Goal: Task Accomplishment & Management: Use online tool/utility

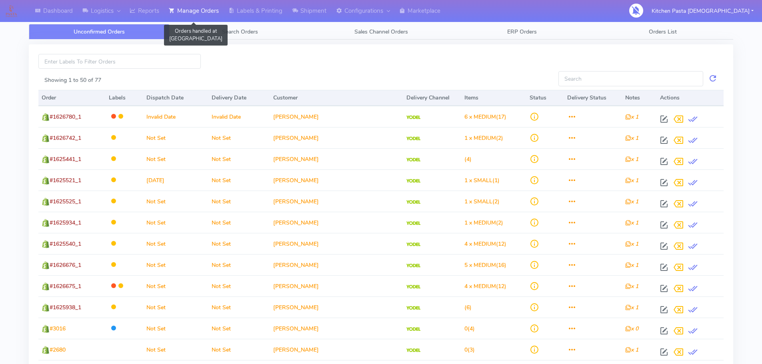
click at [180, 13] on link "Manage Orders" at bounding box center [194, 11] width 60 height 22
click at [144, 13] on link "Reports" at bounding box center [144, 11] width 39 height 22
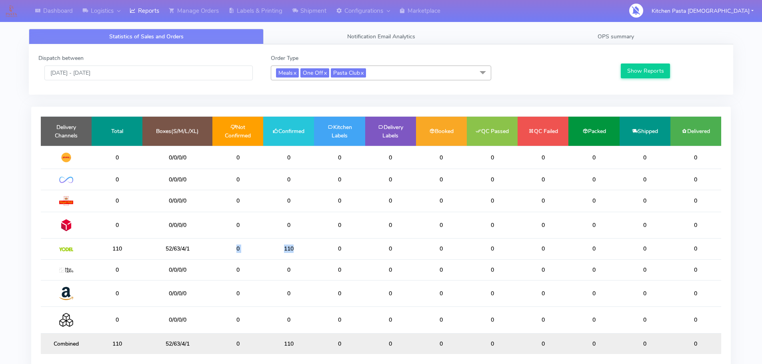
drag, startPoint x: 307, startPoint y: 254, endPoint x: 195, endPoint y: 238, distance: 113.1
click at [196, 238] on table "Delivery Channels Total Boxes(S/M/L/XL) Not Confirmed Confirmed Kitchen Labels …" at bounding box center [381, 235] width 681 height 238
click at [212, 263] on td "0" at bounding box center [237, 270] width 51 height 21
click at [164, 73] on input "12/10/2025 - 12/10/2025" at bounding box center [148, 73] width 208 height 15
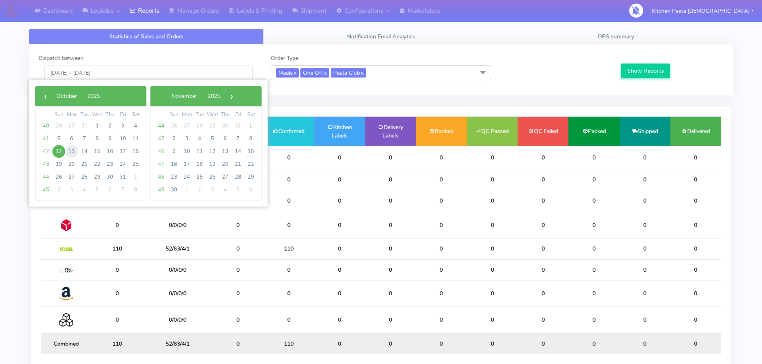
click at [72, 153] on span "13" at bounding box center [71, 151] width 13 height 13
type input "13/10/2025 - 13/10/2025"
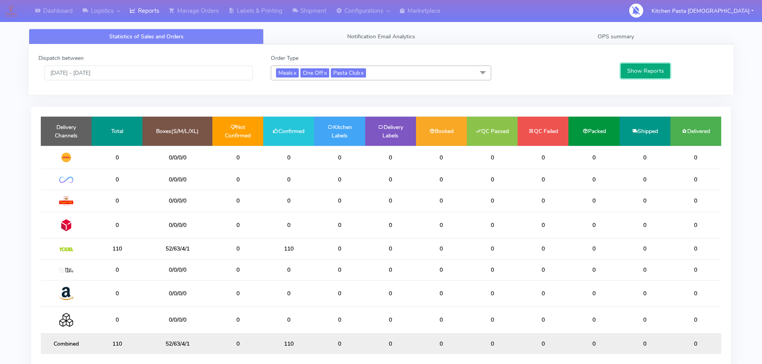
click at [638, 73] on button "Show Reports" at bounding box center [645, 71] width 49 height 15
drag, startPoint x: 246, startPoint y: 179, endPoint x: 239, endPoint y: 179, distance: 7.2
click at [243, 179] on tr "37 95/0/0/0 0 37 0 0 0 0 0 0 0 0" at bounding box center [381, 179] width 681 height 21
drag, startPoint x: 174, startPoint y: 182, endPoint x: 157, endPoint y: 181, distance: 17.2
click at [157, 181] on td "95/0/0/0" at bounding box center [177, 179] width 70 height 21
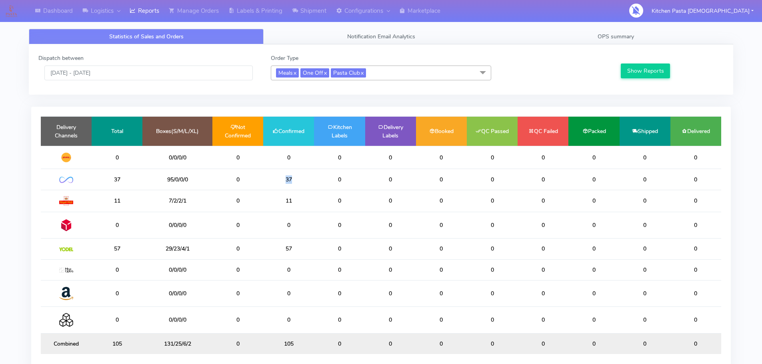
drag, startPoint x: 306, startPoint y: 182, endPoint x: 238, endPoint y: 176, distance: 69.1
click at [238, 176] on tr "37 95/0/0/0 0 37 0 0 0 0 0 0 0 0" at bounding box center [381, 179] width 681 height 21
click at [263, 22] on div "Dashboard Logistics London Logistics Reports Manage Orders Labels & Printing Pr…" at bounding box center [381, 199] width 762 height 371
drag, startPoint x: 240, startPoint y: 11, endPoint x: 251, endPoint y: 18, distance: 13.4
click at [240, 11] on link "Labels & Printing" at bounding box center [256, 11] width 64 height 22
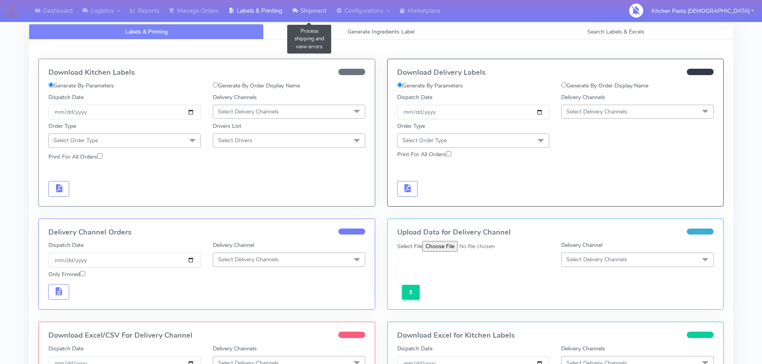
click at [329, 14] on link "Shipment" at bounding box center [309, 11] width 44 height 22
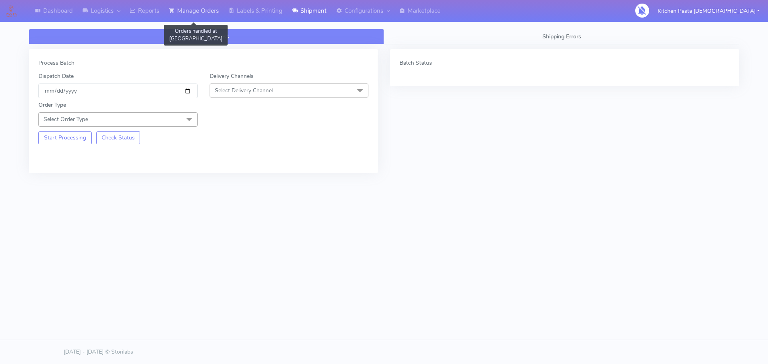
click at [204, 12] on link "Manage Orders" at bounding box center [194, 11] width 60 height 22
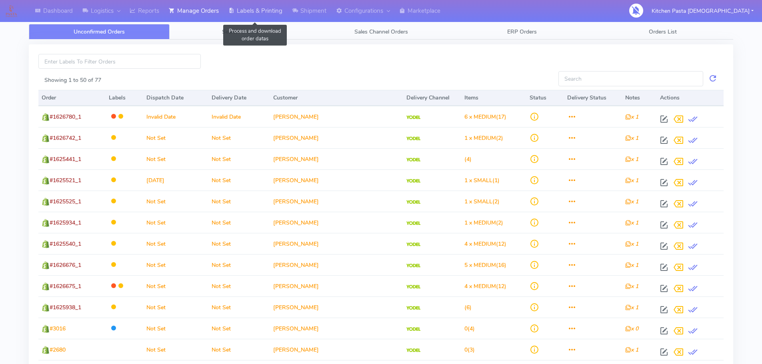
click at [246, 16] on link "Labels & Printing" at bounding box center [256, 11] width 64 height 22
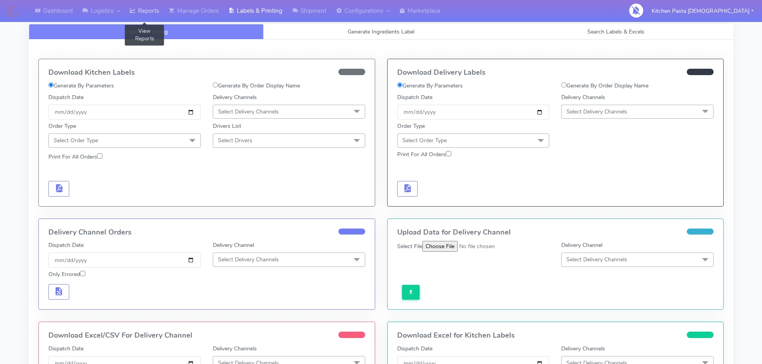
click at [162, 16] on link "Reports" at bounding box center [144, 11] width 39 height 22
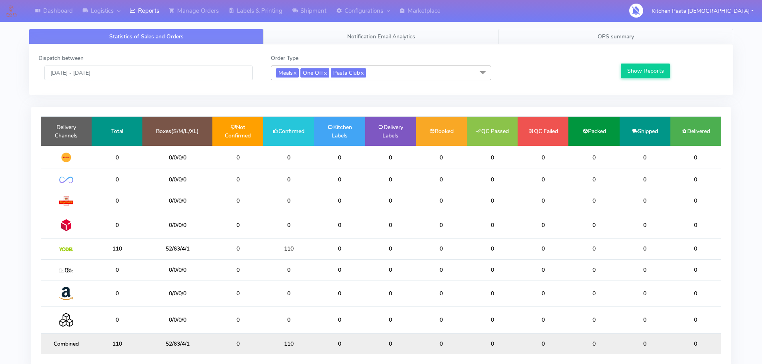
click at [648, 37] on link "OPS summary" at bounding box center [615, 37] width 235 height 16
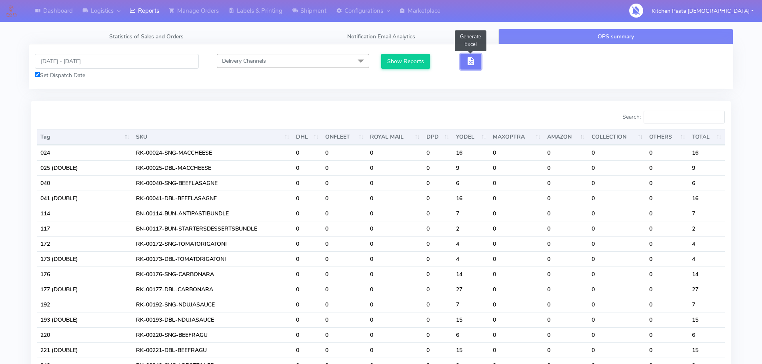
click at [479, 69] on button "button" at bounding box center [470, 62] width 21 height 16
click at [477, 64] on button "button" at bounding box center [470, 62] width 21 height 16
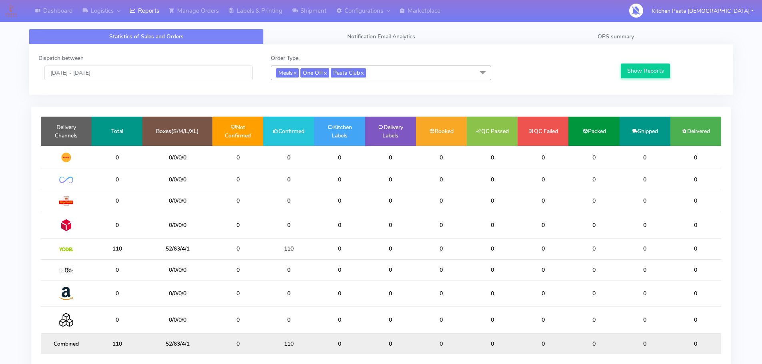
click at [648, 28] on div "Statistics of Sales and Orders Notification Email Analytics OPS summary Dispatc…" at bounding box center [381, 205] width 717 height 362
click at [640, 39] on link "OPS summary" at bounding box center [615, 37] width 235 height 16
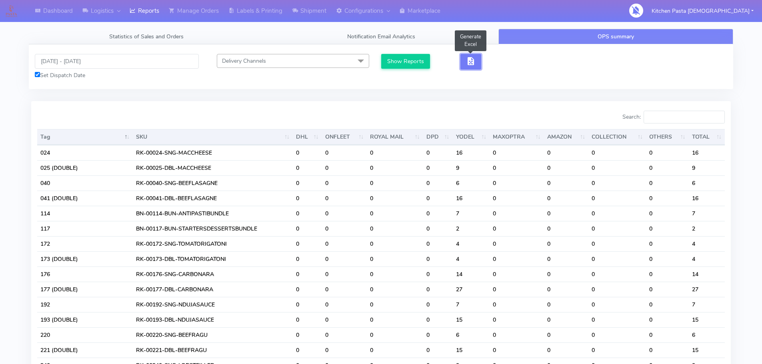
click at [468, 67] on button "button" at bounding box center [470, 62] width 21 height 16
click at [474, 64] on span "button" at bounding box center [471, 63] width 10 height 8
click at [502, 62] on span "button" at bounding box center [500, 63] width 10 height 8
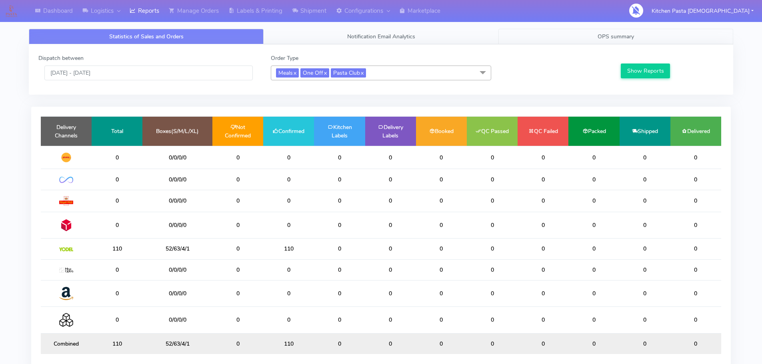
click at [610, 33] on span "OPS summary" at bounding box center [616, 37] width 36 height 8
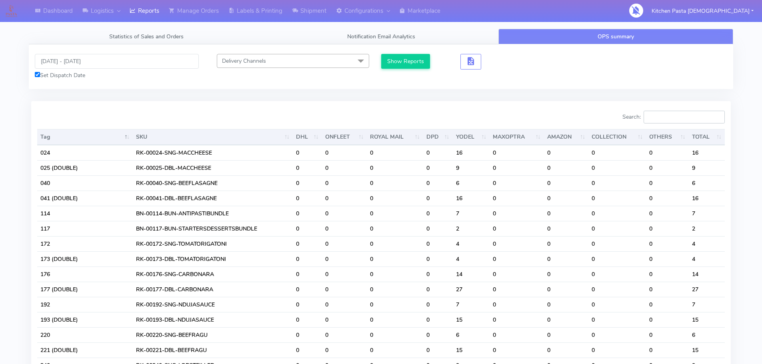
drag, startPoint x: 682, startPoint y: 115, endPoint x: 679, endPoint y: 110, distance: 5.6
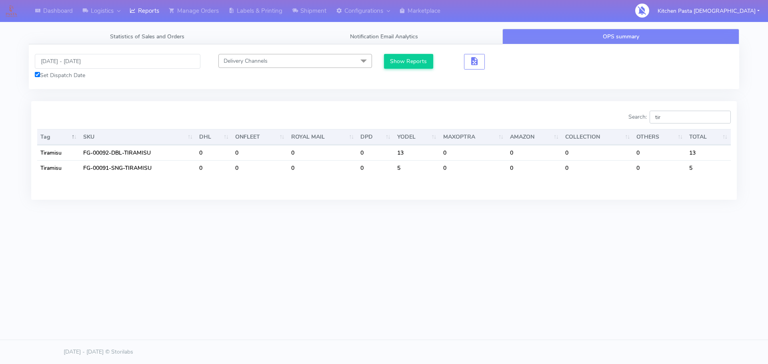
drag, startPoint x: 666, startPoint y: 118, endPoint x: 638, endPoint y: 118, distance: 28.4
click at [638, 118] on label "Search: tir" at bounding box center [679, 117] width 102 height 13
drag, startPoint x: 671, startPoint y: 118, endPoint x: 526, endPoint y: 130, distance: 145.7
click at [526, 130] on div "Search: prof Tag SKU DHL ONFLEET ROYAL MAIL DPD YODEL MAXOPTRA AMAZON COLLECTIO…" at bounding box center [384, 150] width 694 height 79
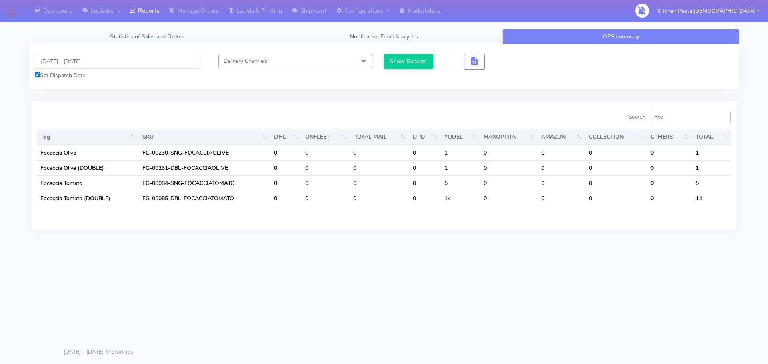
drag, startPoint x: 671, startPoint y: 117, endPoint x: 651, endPoint y: 113, distance: 20.0
click at [652, 113] on label "Search: foc" at bounding box center [679, 117] width 102 height 13
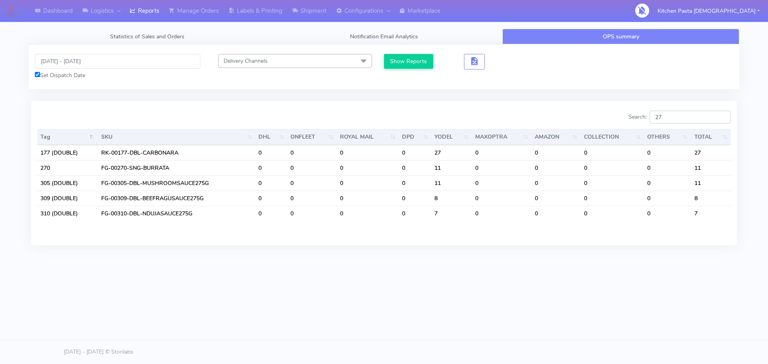
type input "2"
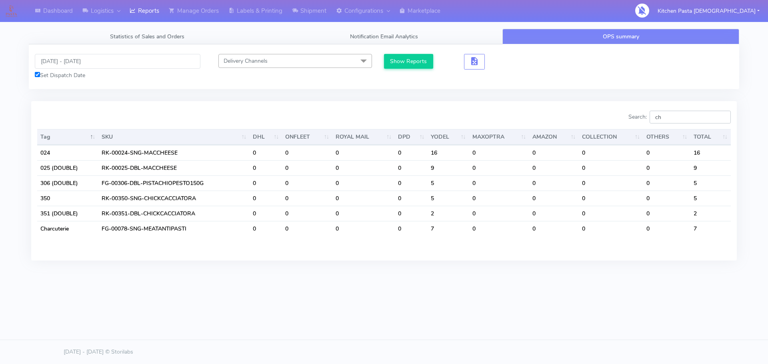
type input "c"
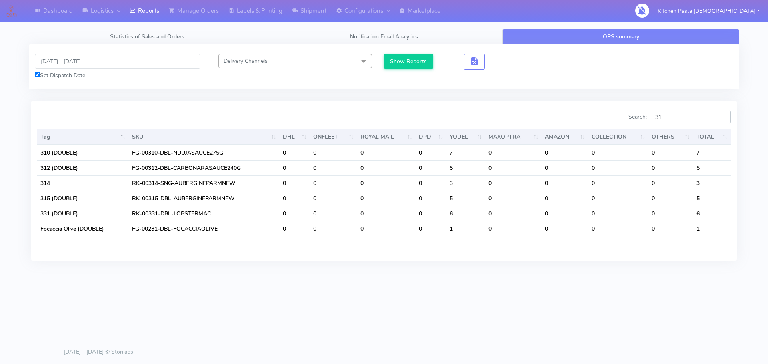
type input "3"
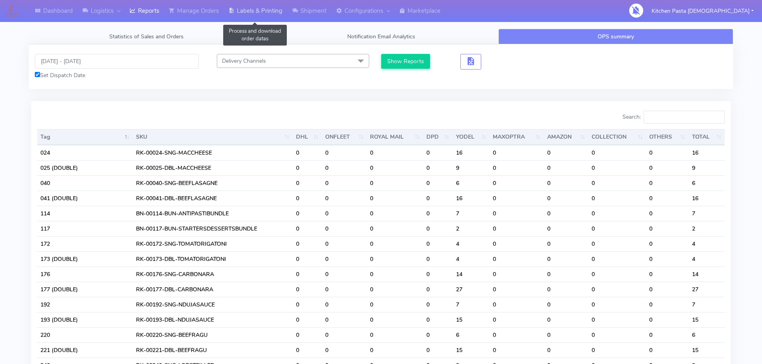
click at [259, 12] on link "Labels & Printing" at bounding box center [256, 11] width 64 height 22
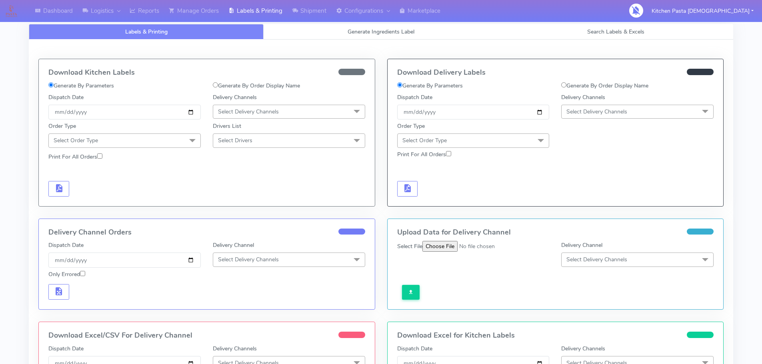
select select
drag, startPoint x: 412, startPoint y: 33, endPoint x: 396, endPoint y: 47, distance: 20.7
click at [410, 33] on span "Generate Ingredients Label" at bounding box center [381, 32] width 67 height 8
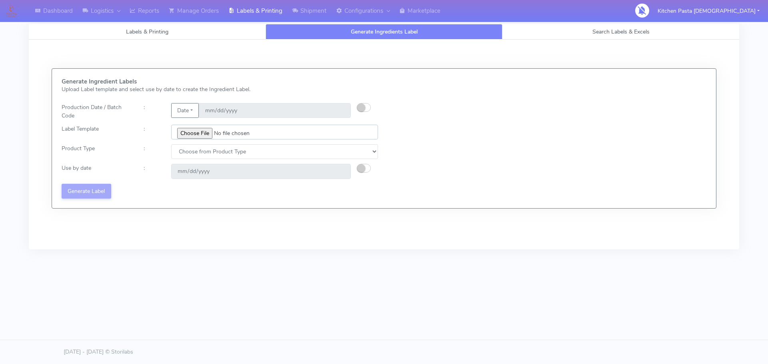
click at [211, 138] on input "file" at bounding box center [274, 132] width 207 height 15
click at [209, 136] on input "file" at bounding box center [274, 132] width 207 height 15
click at [249, 4] on link "Labels & Printing" at bounding box center [256, 11] width 64 height 22
click at [569, 31] on link "Search Labels & Excels" at bounding box center [620, 32] width 237 height 16
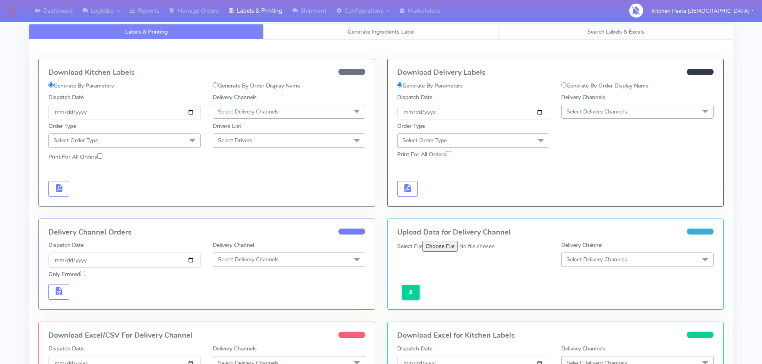
click at [609, 34] on span "Search Labels & Excels" at bounding box center [615, 32] width 57 height 8
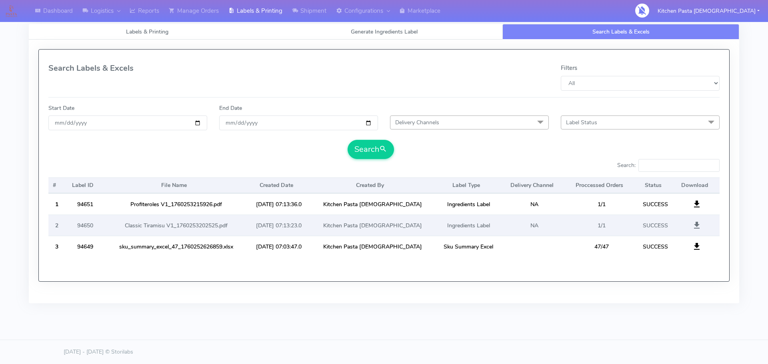
click at [693, 228] on span at bounding box center [697, 228] width 10 height 8
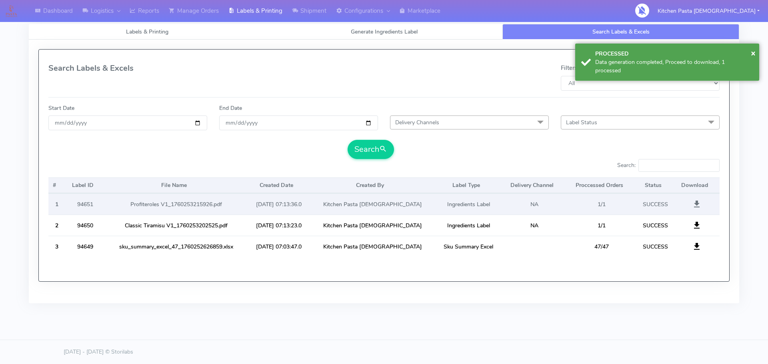
click at [699, 206] on span at bounding box center [697, 206] width 10 height 8
